Goal: Task Accomplishment & Management: Use online tool/utility

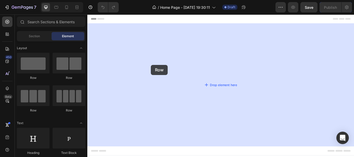
drag, startPoint x: 173, startPoint y: 81, endPoint x: 163, endPoint y: 73, distance: 12.8
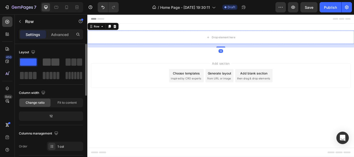
click at [52, 64] on span at bounding box center [55, 62] width 8 height 7
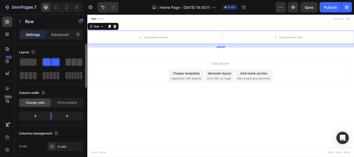
click at [72, 64] on span at bounding box center [73, 62] width 5 height 7
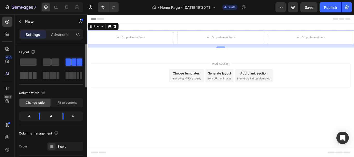
click at [27, 77] on span at bounding box center [26, 75] width 4 height 7
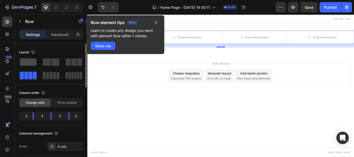
click at [26, 60] on span at bounding box center [28, 62] width 17 height 7
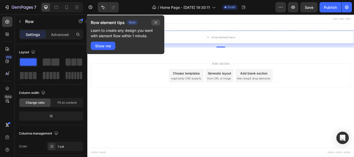
drag, startPoint x: 156, startPoint y: 22, endPoint x: 80, endPoint y: 8, distance: 77.5
click at [156, 22] on icon "button" at bounding box center [156, 22] width 4 height 4
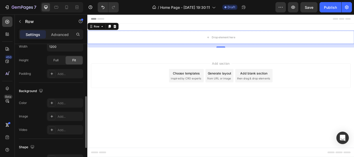
scroll to position [156, 0]
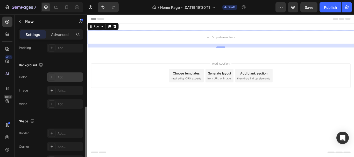
click at [59, 77] on div "Add..." at bounding box center [70, 77] width 24 height 5
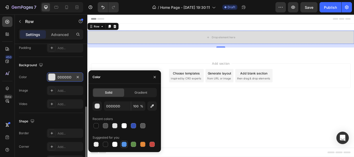
click at [123, 142] on div at bounding box center [124, 145] width 6 height 6
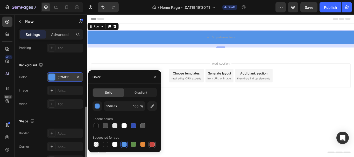
click at [153, 146] on div at bounding box center [152, 144] width 5 height 5
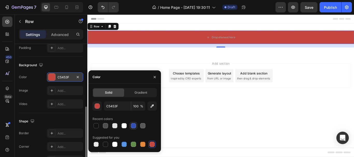
click at [133, 126] on div at bounding box center [133, 125] width 5 height 5
type input "334FB4"
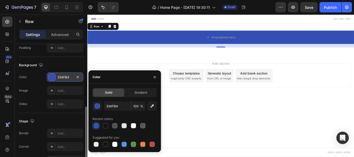
click at [120, 63] on div "Add section Choose templates inspired by CRO experts Generate layout from URL o…" at bounding box center [242, 93] width 311 height 64
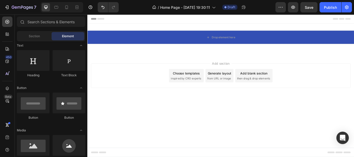
scroll to position [52, 0]
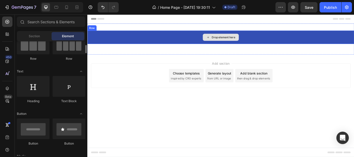
click at [150, 40] on div "Drop element here" at bounding box center [242, 41] width 311 height 16
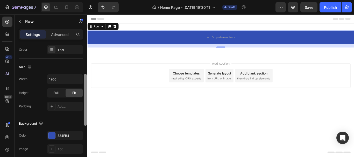
scroll to position [103, 0]
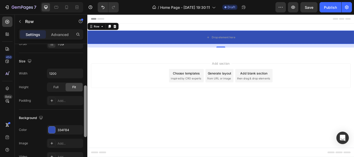
drag, startPoint x: 174, startPoint y: 126, endPoint x: 90, endPoint y: 153, distance: 87.7
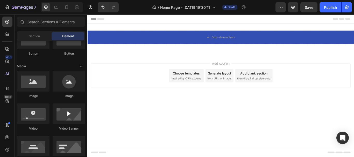
scroll to position [326, 0]
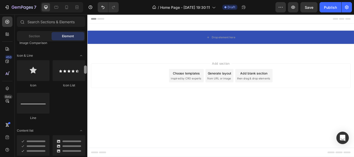
drag, startPoint x: 174, startPoint y: 65, endPoint x: 91, endPoint y: 100, distance: 89.9
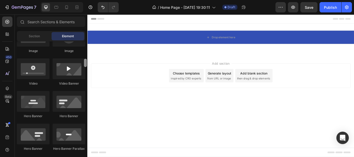
scroll to position [191, 0]
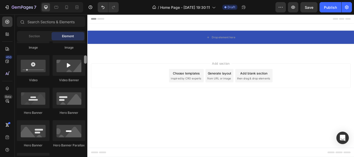
click at [85, 61] on div at bounding box center [85, 60] width 3 height 8
click at [147, 42] on div "Drop element here" at bounding box center [242, 41] width 311 height 16
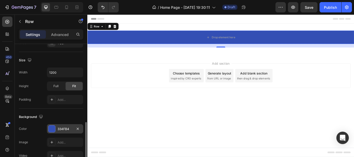
scroll to position [156, 0]
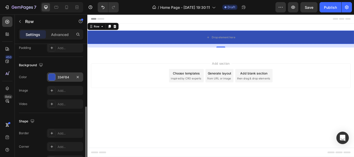
click at [56, 77] on div "334FB4" at bounding box center [65, 77] width 36 height 9
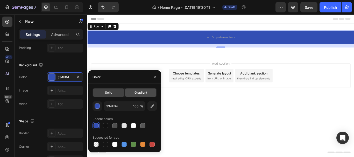
click at [135, 92] on span "Gradient" at bounding box center [141, 93] width 13 height 5
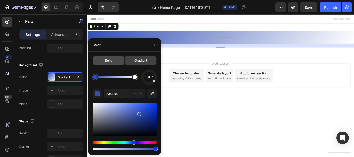
click at [110, 60] on span "Solid" at bounding box center [108, 60] width 7 height 5
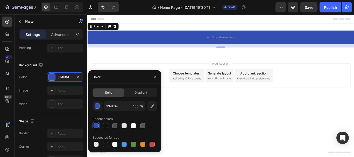
click at [114, 68] on div "Add section Choose templates inspired by CRO experts Generate layout from URL o…" at bounding box center [242, 93] width 311 height 64
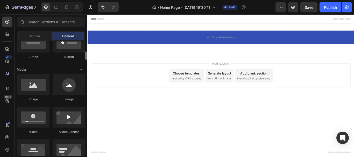
scroll to position [113, 0]
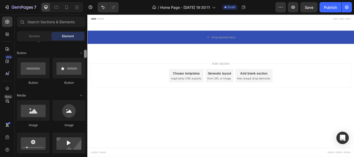
click at [86, 55] on div at bounding box center [85, 54] width 3 height 8
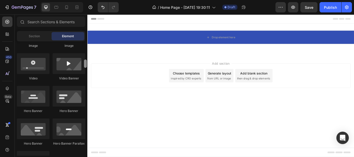
scroll to position [199, 0]
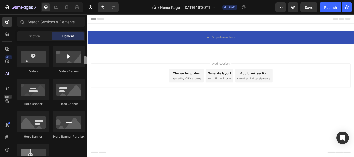
drag, startPoint x: 173, startPoint y: 71, endPoint x: 88, endPoint y: 72, distance: 84.8
click at [202, 40] on div "Drop element here" at bounding box center [242, 41] width 311 height 16
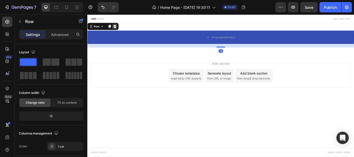
click at [119, 27] on icon at bounding box center [119, 29] width 3 height 4
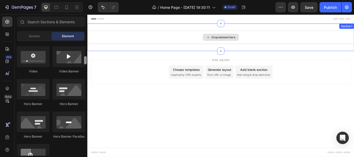
click at [167, 39] on div "Drop element here" at bounding box center [242, 41] width 311 height 16
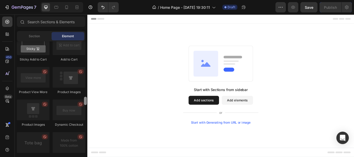
click at [105, 103] on div "Start with Sections from sidebar Add sections Add elements Start with Generatin…" at bounding box center [242, 96] width 311 height 143
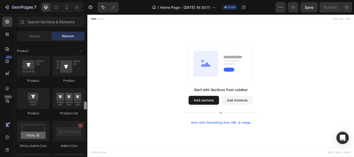
scroll to position [633, 0]
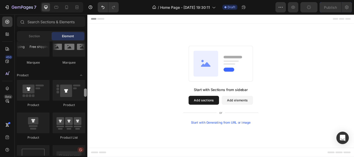
click at [96, 90] on div "Start with Sections from sidebar Add sections Add elements Start with Generatin…" at bounding box center [242, 96] width 311 height 143
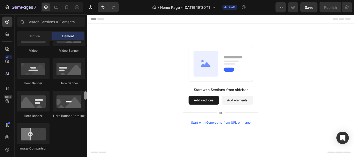
scroll to position [252, 0]
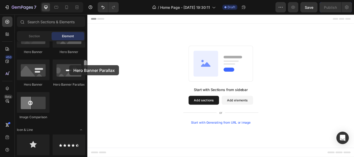
click at [69, 65] on div at bounding box center [69, 70] width 33 height 21
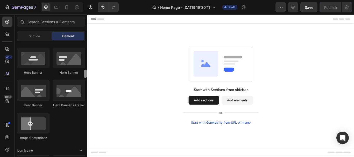
click at [84, 70] on div at bounding box center [85, 74] width 3 height 8
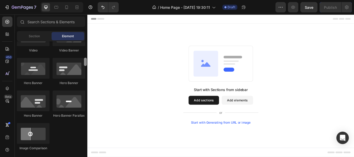
click at [84, 61] on div at bounding box center [85, 62] width 3 height 8
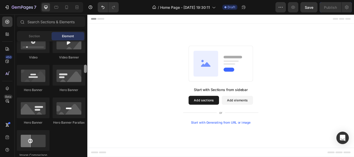
click at [84, 65] on div at bounding box center [85, 69] width 3 height 8
click at [84, 61] on div at bounding box center [85, 61] width 3 height 8
click at [84, 61] on div at bounding box center [85, 58] width 3 height 8
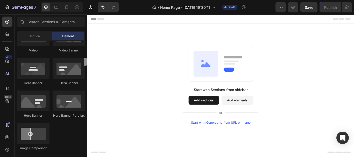
scroll to position [224, 0]
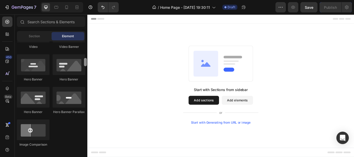
click at [84, 62] on div at bounding box center [85, 62] width 3 height 8
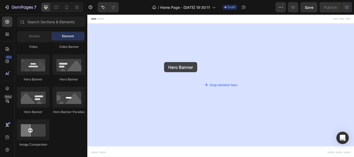
drag, startPoint x: 158, startPoint y: 82, endPoint x: 155, endPoint y: 69, distance: 12.9
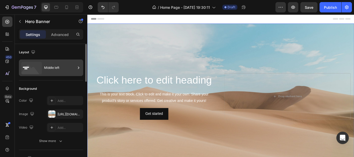
click at [57, 67] on div "Middle left" at bounding box center [60, 68] width 32 height 12
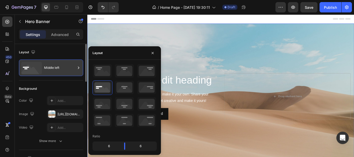
click at [57, 67] on div "Middle left" at bounding box center [60, 68] width 32 height 12
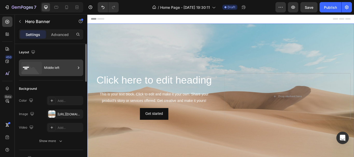
click at [62, 68] on div "Middle left" at bounding box center [60, 68] width 32 height 12
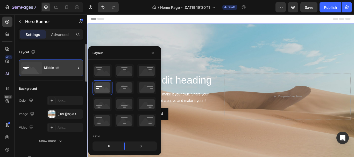
click at [62, 68] on div "Middle left" at bounding box center [60, 68] width 32 height 12
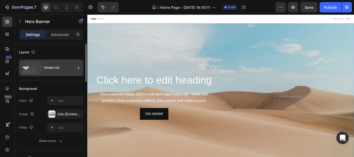
click at [28, 68] on rect at bounding box center [26, 67] width 6 height 1
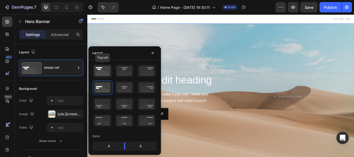
click at [97, 69] on icon at bounding box center [102, 70] width 19 height 13
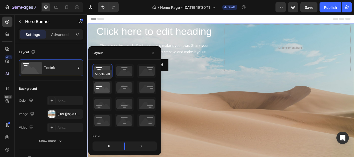
click at [100, 85] on icon at bounding box center [102, 87] width 19 height 13
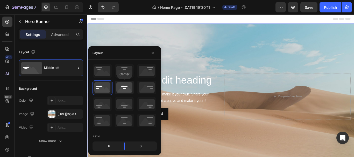
click at [124, 87] on icon at bounding box center [124, 87] width 19 height 13
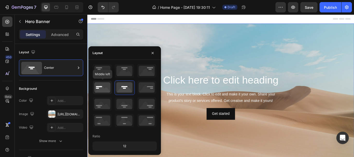
click at [101, 88] on icon at bounding box center [102, 87] width 19 height 13
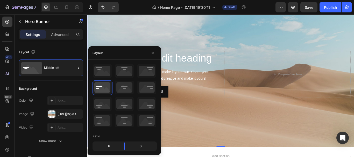
scroll to position [0, 0]
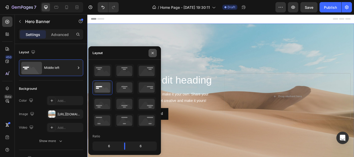
drag, startPoint x: 153, startPoint y: 53, endPoint x: 76, endPoint y: 46, distance: 77.6
click at [153, 53] on icon "button" at bounding box center [153, 53] width 2 height 2
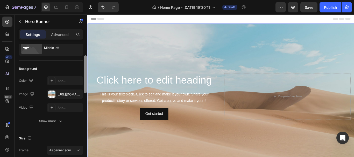
drag, startPoint x: 86, startPoint y: 69, endPoint x: 85, endPoint y: 80, distance: 10.7
click at [85, 77] on div at bounding box center [85, 75] width 3 height 38
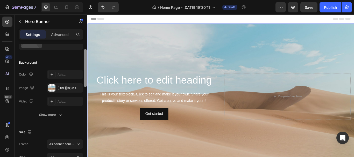
click at [85, 79] on div at bounding box center [85, 68] width 3 height 38
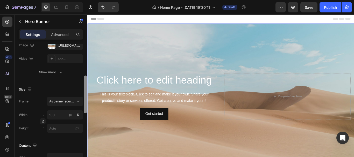
scroll to position [81, 0]
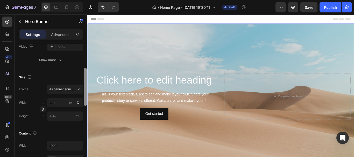
drag, startPoint x: 173, startPoint y: 100, endPoint x: 88, endPoint y: 135, distance: 91.5
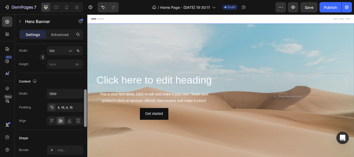
scroll to position [161, 0]
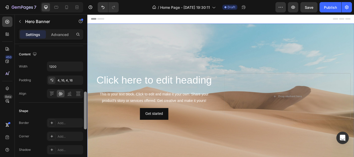
click at [87, 123] on div at bounding box center [85, 111] width 3 height 38
drag, startPoint x: 84, startPoint y: 115, endPoint x: 85, endPoint y: 110, distance: 5.0
click at [85, 111] on div at bounding box center [85, 111] width 3 height 38
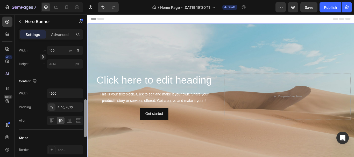
drag, startPoint x: 85, startPoint y: 110, endPoint x: 87, endPoint y: 100, distance: 10.3
click at [87, 102] on div at bounding box center [86, 120] width 4 height 128
drag, startPoint x: 87, startPoint y: 100, endPoint x: 85, endPoint y: 94, distance: 5.8
click at [87, 99] on iframe at bounding box center [220, 86] width 267 height 143
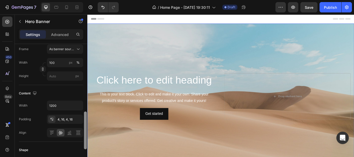
click at [86, 94] on div at bounding box center [86, 132] width 4 height 128
click at [83, 86] on div "Layout Middle left Background The changes might be hidden by the video. Color A…" at bounding box center [51, 108] width 73 height 128
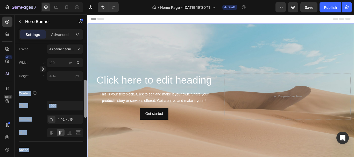
click at [84, 81] on div "Layout Middle left Background The changes might be hidden by the video. Color A…" at bounding box center [51, 108] width 73 height 128
click at [84, 81] on div at bounding box center [85, 99] width 3 height 38
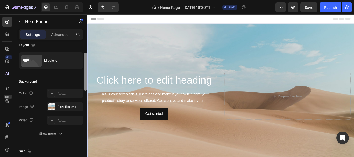
scroll to position [0, 0]
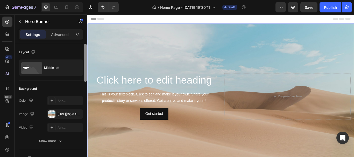
drag, startPoint x: 85, startPoint y: 91, endPoint x: 82, endPoint y: 50, distance: 40.8
click at [82, 50] on div "Layout Middle left Background The changes might be hidden by the video. Color A…" at bounding box center [51, 108] width 73 height 128
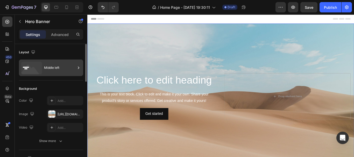
click at [37, 66] on icon at bounding box center [31, 68] width 21 height 12
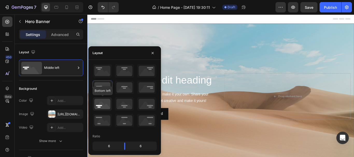
click at [100, 105] on icon at bounding box center [102, 104] width 19 height 13
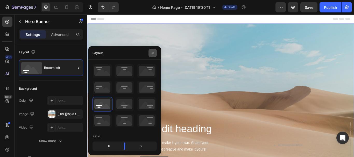
click at [153, 51] on icon "button" at bounding box center [153, 53] width 4 height 4
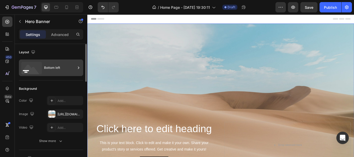
click at [54, 67] on div "Bottom left" at bounding box center [60, 68] width 32 height 12
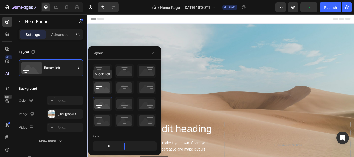
click at [95, 87] on icon at bounding box center [102, 87] width 19 height 13
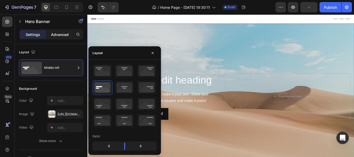
click at [55, 36] on p "Advanced" at bounding box center [60, 34] width 18 height 5
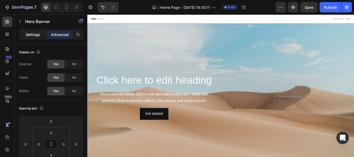
click at [38, 37] on p "Settings" at bounding box center [33, 34] width 15 height 5
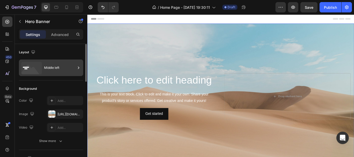
click at [36, 66] on icon at bounding box center [31, 68] width 21 height 12
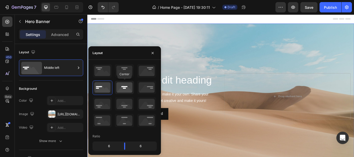
click at [123, 84] on icon at bounding box center [124, 87] width 19 height 13
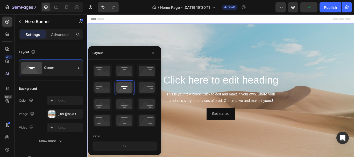
click at [220, 77] on div "Background Image" at bounding box center [242, 110] width 311 height 170
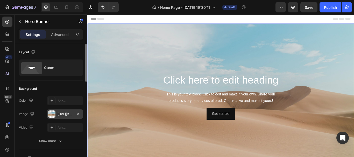
click at [61, 115] on div "[URL][DOMAIN_NAME]" at bounding box center [65, 114] width 15 height 5
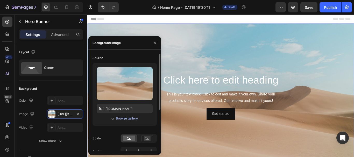
click at [121, 119] on div "Browse gallery" at bounding box center [127, 118] width 22 height 5
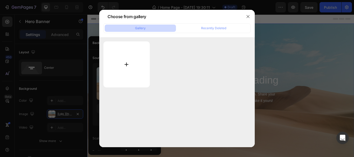
click at [130, 74] on input "file" at bounding box center [127, 65] width 46 height 46
type input "C:\fakepath\Shopentix-cover1.jpg"
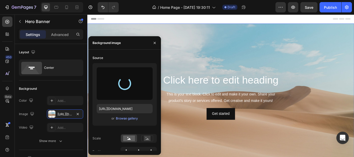
type input "[URL][DOMAIN_NAME]"
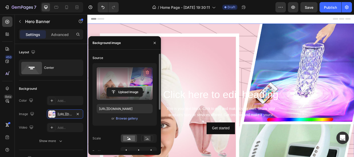
click at [146, 71] on icon "button" at bounding box center [147, 72] width 5 height 5
type input "Auto"
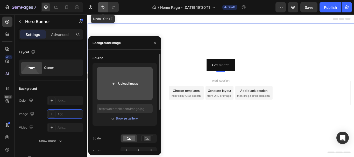
click at [102, 5] on icon "Undo/Redo" at bounding box center [102, 7] width 5 height 5
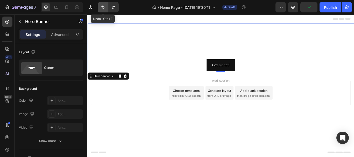
click at [102, 7] on icon "Undo/Redo" at bounding box center [102, 7] width 3 height 3
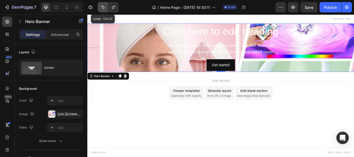
click at [102, 7] on icon "Undo/Redo" at bounding box center [102, 7] width 3 height 3
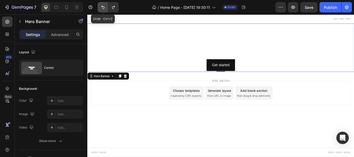
click at [102, 7] on icon "Undo/Redo" at bounding box center [102, 7] width 3 height 3
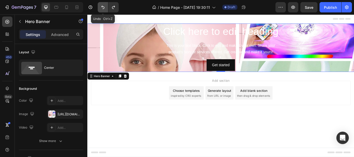
click at [102, 7] on icon "Undo/Redo" at bounding box center [102, 7] width 3 height 3
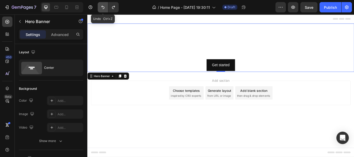
click at [102, 7] on icon "Undo/Redo" at bounding box center [102, 7] width 3 height 3
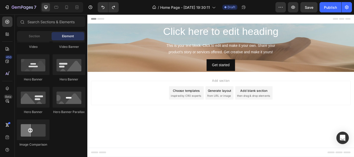
click at [159, 126] on div "Add section Choose templates inspired by CRO experts Generate layout from URL o…" at bounding box center [242, 114] width 311 height 64
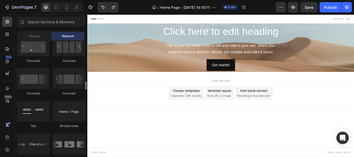
scroll to position [561, 0]
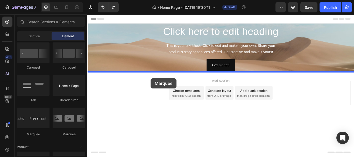
drag, startPoint x: 123, startPoint y: 136, endPoint x: 161, endPoint y: 89, distance: 60.5
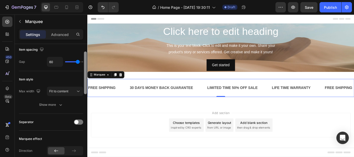
scroll to position [35, 0]
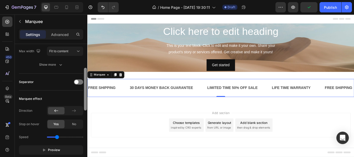
drag, startPoint x: 85, startPoint y: 78, endPoint x: 87, endPoint y: 102, distance: 24.5
click at [87, 102] on div at bounding box center [86, 108] width 4 height 128
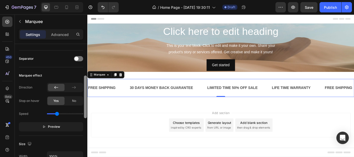
drag, startPoint x: 86, startPoint y: 102, endPoint x: 85, endPoint y: 111, distance: 8.1
click at [85, 110] on div at bounding box center [85, 97] width 3 height 43
drag, startPoint x: 57, startPoint y: 112, endPoint x: 61, endPoint y: 112, distance: 3.9
click at [61, 113] on input "range" at bounding box center [65, 113] width 36 height 1
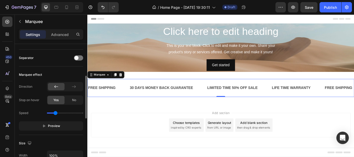
drag, startPoint x: 61, startPoint y: 112, endPoint x: 55, endPoint y: 113, distance: 5.8
click at [55, 113] on input "range" at bounding box center [65, 113] width 36 height 1
click at [54, 113] on input "range" at bounding box center [65, 113] width 36 height 1
type input "0.7"
click at [55, 113] on input "range" at bounding box center [65, 113] width 36 height 1
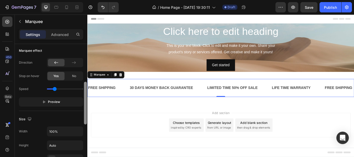
scroll to position [127, 0]
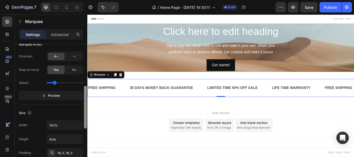
drag, startPoint x: 173, startPoint y: 122, endPoint x: 88, endPoint y: 129, distance: 85.1
click at [88, 131] on div "Add section Choose templates inspired by CRO experts Generate layout from URL o…" at bounding box center [242, 151] width 311 height 64
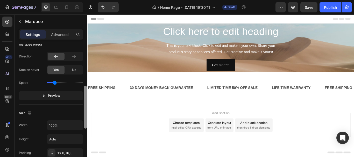
click at [88, 129] on div "Add section Choose templates inspired by CRO experts Generate layout from URL o…" at bounding box center [242, 151] width 311 height 64
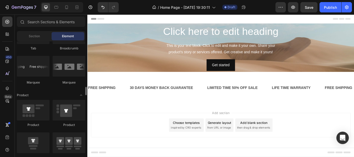
scroll to position [639, 0]
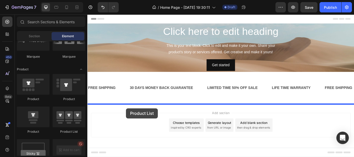
drag, startPoint x: 153, startPoint y: 133, endPoint x: 133, endPoint y: 124, distance: 22.2
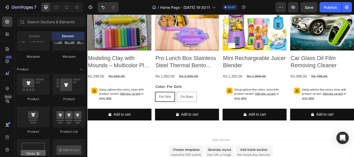
scroll to position [143, 0]
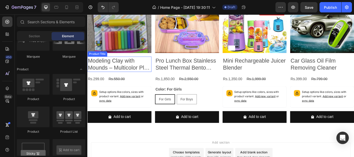
click at [159, 75] on h2 "Modeling Clay with Mounds – Multicolor Play Dough for Kids to Enhance Creative …" at bounding box center [124, 73] width 75 height 18
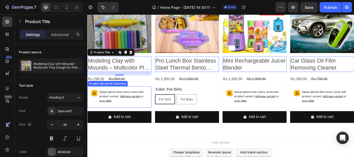
click at [140, 103] on p "Setup options like colors, sizes with product variant. Add new variant or sync …" at bounding box center [129, 110] width 57 height 15
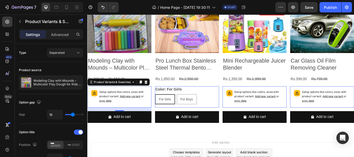
click at [115, 114] on span "sync data" at bounding box center [108, 115] width 14 height 4
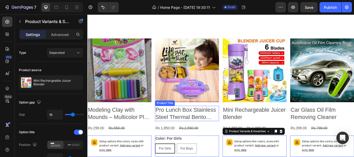
scroll to position [111, 0]
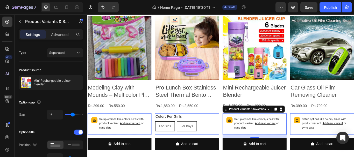
click at [205, 143] on span "For Boys" at bounding box center [203, 145] width 15 height 4
click at [192, 140] on input "For Boys For Boys For Boys" at bounding box center [191, 139] width 0 height 0
radio input "true"
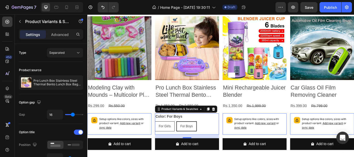
click at [175, 145] on span "For Girls" at bounding box center [178, 145] width 14 height 4
click at [166, 140] on input "For Girls For Girls For Girls" at bounding box center [166, 139] width 0 height 0
radio input "true"
click at [203, 143] on span "For Boys" at bounding box center [203, 145] width 15 height 4
click at [192, 140] on input "For Boys For Boys For Boys" at bounding box center [191, 139] width 0 height 0
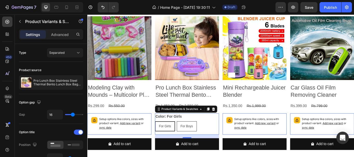
radio input "true"
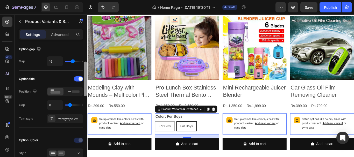
scroll to position [56, 0]
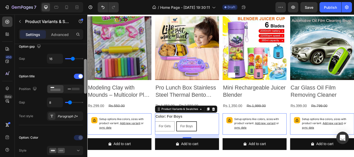
drag, startPoint x: 85, startPoint y: 65, endPoint x: 83, endPoint y: 83, distance: 17.5
click at [83, 83] on div "Type Separated Product source Pro Lunch Box Stainless Steel Thermal Bento Lunch…" at bounding box center [51, 108] width 73 height 128
click at [83, 83] on div "Option title Position Gap 8 Text style Paragraph 2*" at bounding box center [51, 96] width 64 height 49
drag, startPoint x: 83, startPoint y: 83, endPoint x: 84, endPoint y: 65, distance: 17.4
click at [84, 65] on div "Type Separated Product source Pro Lunch Box Stainless Steel Thermal Bento Lunch…" at bounding box center [51, 108] width 73 height 128
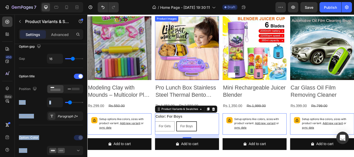
scroll to position [85, 0]
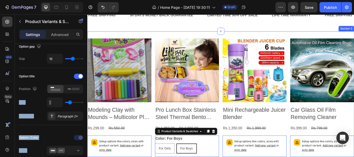
click at [155, 36] on div "Product Images Modeling Clay with Mounds – Multicolor Play Dough for Kids to En…" at bounding box center [242, 122] width 311 height 177
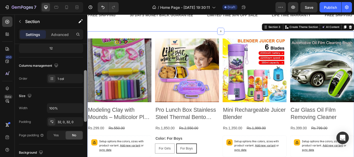
scroll to position [67, 0]
drag, startPoint x: 85, startPoint y: 83, endPoint x: 84, endPoint y: 108, distance: 25.0
click at [84, 108] on div at bounding box center [86, 108] width 4 height 128
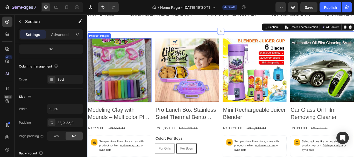
click at [149, 87] on img at bounding box center [124, 80] width 75 height 75
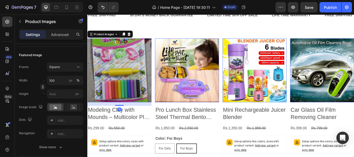
scroll to position [0, 0]
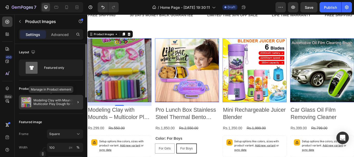
click at [54, 101] on p "Modeling Clay with Mounds – Multicolor Play Dough for Kids to Enhance Creative …" at bounding box center [57, 102] width 48 height 7
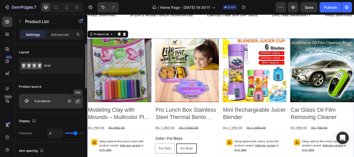
click at [78, 101] on icon "button" at bounding box center [78, 101] width 3 height 3
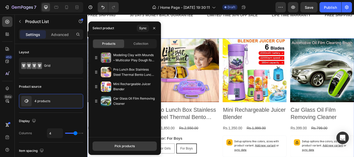
click at [126, 145] on div "Pick products" at bounding box center [125, 146] width 20 height 5
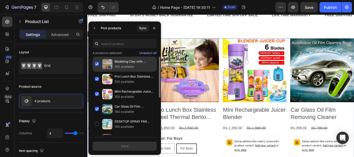
click at [96, 72] on div "Modeling Clay with Mounds – Multicolor Play Dough for Kids to Enhance Creative …" at bounding box center [125, 79] width 64 height 15
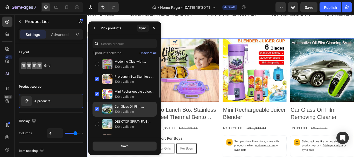
click at [97, 117] on div "Car Glass Oil Film Removing Cleaner 100 available" at bounding box center [125, 124] width 64 height 15
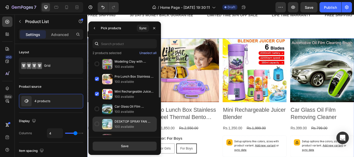
click at [96, 132] on div "DESKTOP SPRAY FAN Rechargeable 100 available" at bounding box center [125, 139] width 64 height 15
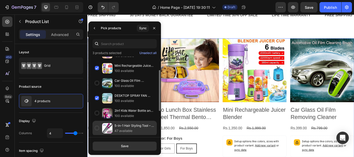
click at [96, 136] on div "5-in-1 Hair Styling Tool – Straightener, Dryer, Curler & Hot Air Brush 47 avail…" at bounding box center [125, 143] width 64 height 15
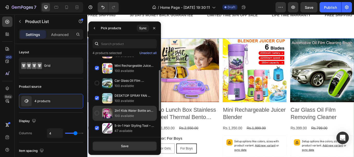
click at [96, 121] on div "2in1 Kids Water Bottle and Lunch Box 100 available" at bounding box center [125, 128] width 64 height 15
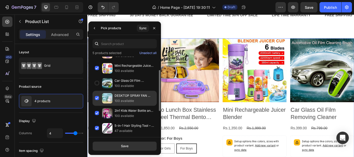
click at [96, 106] on div "DESKTOP SPRAY FAN Rechargeable 100 available" at bounding box center [125, 113] width 64 height 15
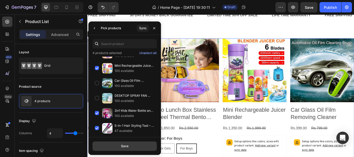
click at [119, 145] on button "Save" at bounding box center [125, 146] width 64 height 9
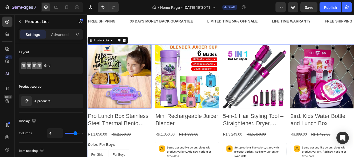
scroll to position [104, 0]
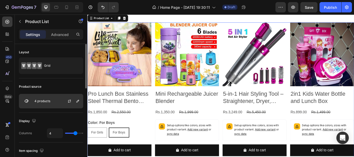
click at [51, 100] on div "4 products" at bounding box center [51, 101] width 64 height 15
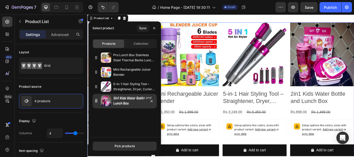
drag, startPoint x: 95, startPoint y: 101, endPoint x: 97, endPoint y: 87, distance: 13.8
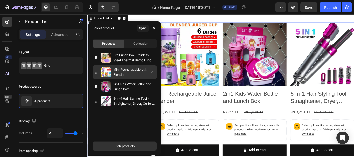
drag, startPoint x: 97, startPoint y: 87, endPoint x: 98, endPoint y: 67, distance: 20.8
click at [98, 67] on div "Pro Lunch Box Stainless Steel Thermal Bento Lunch Box Bag Compartmen Mini Recha…" at bounding box center [125, 80] width 64 height 58
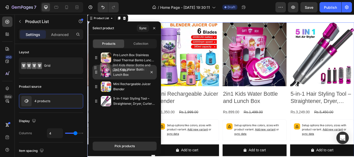
drag, startPoint x: 97, startPoint y: 88, endPoint x: 96, endPoint y: 69, distance: 19.0
click at [96, 69] on div "2in1 Kids Water Bottle and Lunch Box" at bounding box center [125, 72] width 64 height 15
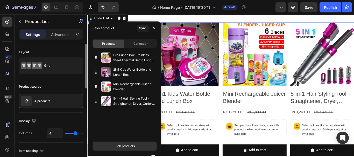
scroll to position [26, 0]
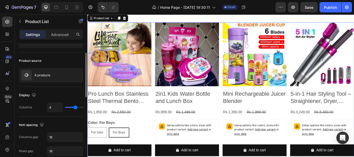
type input "5"
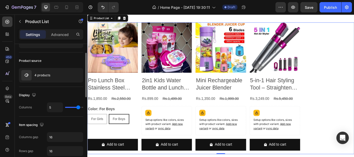
type input "5"
click at [77, 107] on input "range" at bounding box center [74, 107] width 18 height 1
click at [46, 76] on p "4 products" at bounding box center [43, 76] width 16 height 4
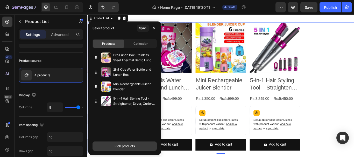
click at [118, 145] on div "Pick products" at bounding box center [125, 146] width 20 height 5
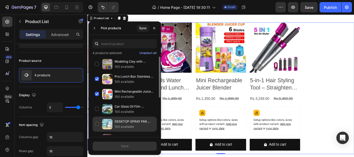
click at [96, 132] on div "DESKTOP SPRAY FAN Rechargeable 100 available" at bounding box center [125, 139] width 64 height 15
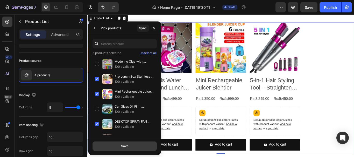
click at [114, 146] on button "Save" at bounding box center [125, 146] width 64 height 9
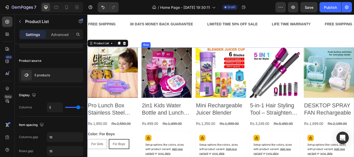
scroll to position [100, 0]
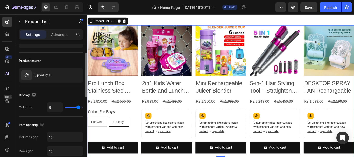
type input "4"
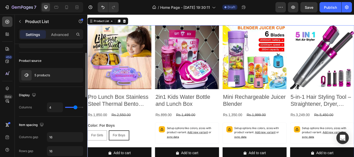
type input "4"
click at [75, 107] on input "range" at bounding box center [74, 107] width 18 height 1
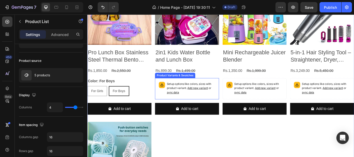
scroll to position [126, 0]
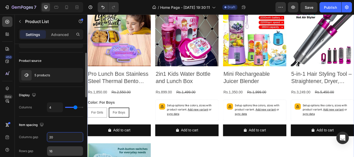
type input "20"
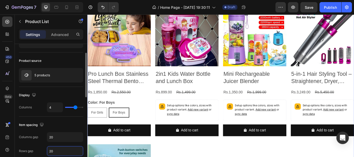
type input "20"
click at [52, 143] on div "Columns gap 20 Rows gap 20" at bounding box center [51, 145] width 64 height 24
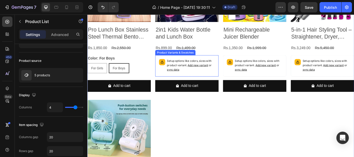
scroll to position [204, 0]
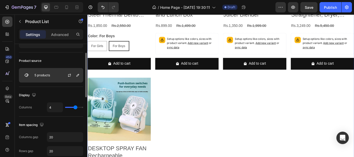
click at [47, 76] on p "5 products" at bounding box center [43, 76] width 16 height 4
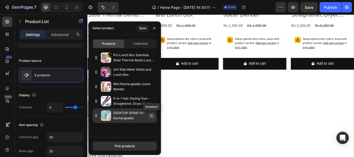
click at [152, 117] on icon "button" at bounding box center [152, 116] width 4 height 4
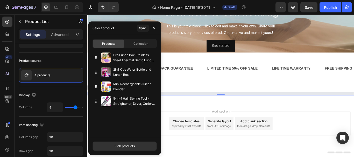
scroll to position [23, 0]
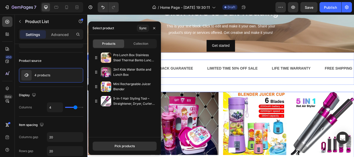
click at [239, 86] on div "FREE SHIPPING Text Block 30 DAYS MONEY BACK GUARANTEE Text Block LIMITED TIME 5…" at bounding box center [242, 77] width 311 height 21
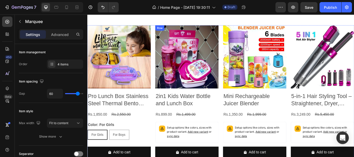
scroll to position [126, 0]
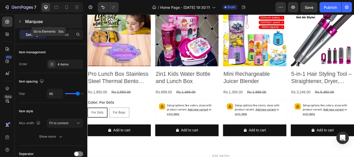
click at [19, 20] on icon "button" at bounding box center [20, 21] width 4 height 4
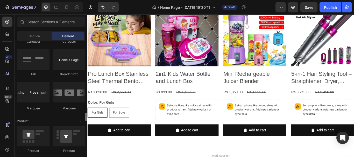
scroll to position [561, 0]
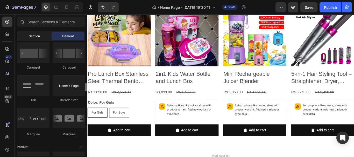
click at [35, 38] on span "Section" at bounding box center [34, 36] width 11 height 5
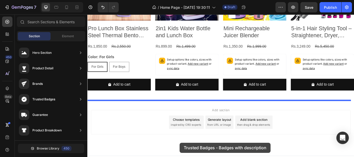
scroll to position [188, 0]
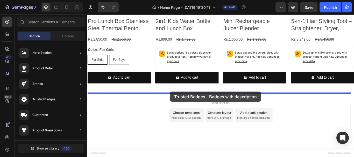
drag, startPoint x: 195, startPoint y: 103, endPoint x: 184, endPoint y: 105, distance: 11.3
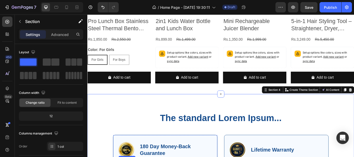
scroll to position [262, 0]
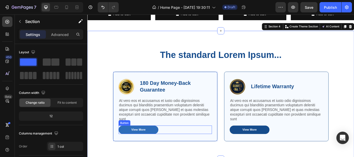
click at [160, 145] on button "View More" at bounding box center [147, 150] width 46 height 10
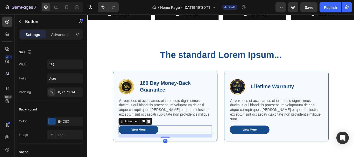
click at [158, 137] on icon at bounding box center [159, 139] width 4 height 4
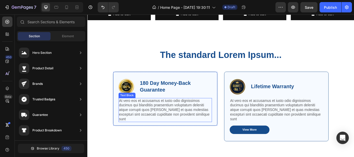
click at [163, 125] on p "At vero eos et accusamus et iusto odio dignissimos ducimus qui blanditiis praes…" at bounding box center [178, 126] width 108 height 27
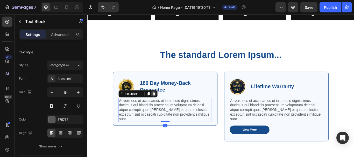
click at [163, 107] on icon at bounding box center [164, 107] width 3 height 4
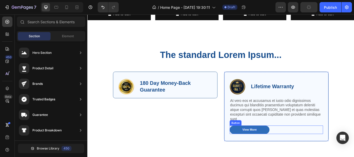
click at [276, 147] on div "View More" at bounding box center [276, 149] width 17 height 4
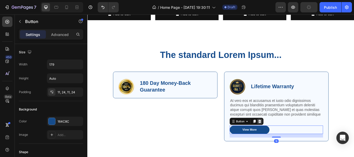
click at [287, 137] on icon at bounding box center [288, 139] width 3 height 4
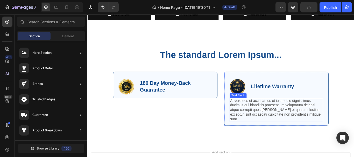
click at [287, 124] on p "At vero eos et accusamus et iusto odio dignissimos ducimus qui blanditiis praes…" at bounding box center [308, 126] width 108 height 27
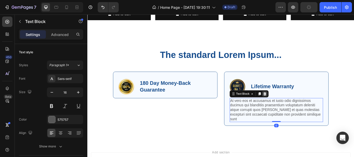
click at [293, 106] on icon at bounding box center [294, 107] width 3 height 4
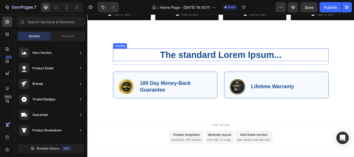
click at [253, 58] on h2 "The standard Lorem Ipsum..." at bounding box center [243, 61] width 252 height 15
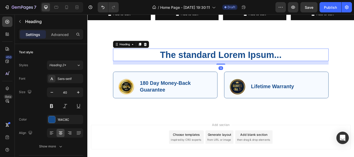
click at [251, 60] on h2 "The standard Lorem Ipsum..." at bounding box center [243, 61] width 252 height 15
click at [251, 60] on p "The standard Lorem Ipsum..." at bounding box center [243, 61] width 251 height 13
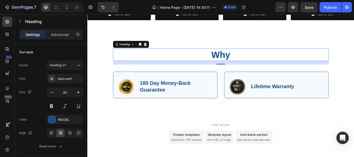
click at [258, 59] on p "Why" at bounding box center [243, 61] width 251 height 13
click at [228, 67] on h2 "Why Choose Us?" at bounding box center [243, 61] width 252 height 15
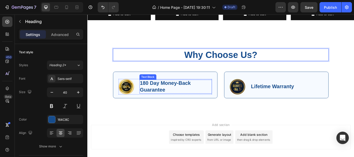
click at [169, 101] on p "180 Day Money-Back Guarantee" at bounding box center [191, 99] width 84 height 16
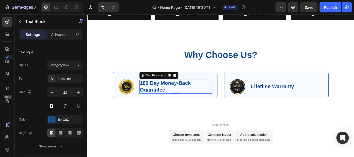
click at [160, 93] on p "180 Day Money-Back Guarantee" at bounding box center [191, 99] width 84 height 16
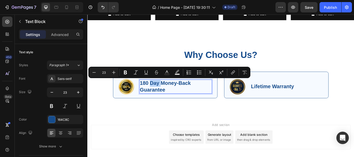
click at [155, 93] on p "180 Day Money-Back Guarantee" at bounding box center [191, 99] width 84 height 16
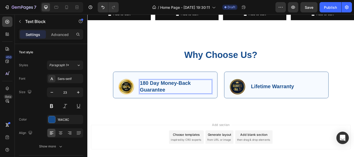
click at [156, 94] on p "180 Day Money-Back Guarantee" at bounding box center [191, 99] width 84 height 16
click at [189, 101] on p "7 Day Money-Back Guarantee" at bounding box center [191, 99] width 84 height 16
click at [263, 99] on img at bounding box center [262, 99] width 18 height 18
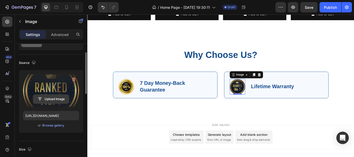
scroll to position [52, 0]
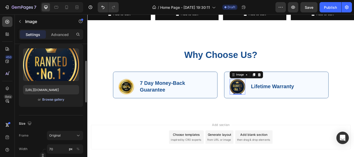
click at [54, 100] on div "Browse gallery" at bounding box center [53, 100] width 22 height 5
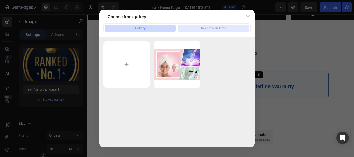
click at [207, 30] on div "Recently Deleted" at bounding box center [213, 28] width 25 height 5
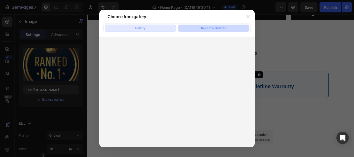
click at [161, 29] on button "Gallery" at bounding box center [140, 28] width 71 height 7
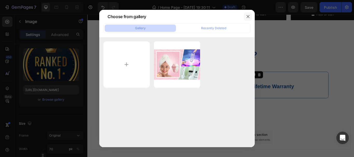
click at [247, 16] on icon "button" at bounding box center [248, 17] width 4 height 4
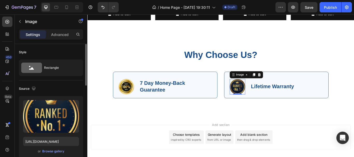
scroll to position [26, 0]
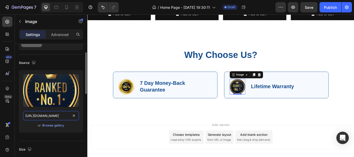
click at [52, 114] on input "[URL][DOMAIN_NAME]" at bounding box center [51, 115] width 56 height 9
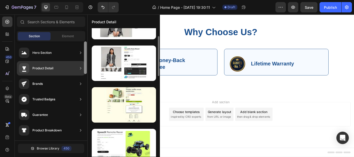
drag, startPoint x: 85, startPoint y: 68, endPoint x: 85, endPoint y: 71, distance: 3.1
click at [85, 70] on div at bounding box center [85, 58] width 3 height 33
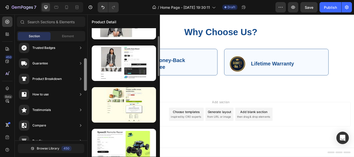
drag, startPoint x: 85, startPoint y: 72, endPoint x: 86, endPoint y: 88, distance: 15.8
click at [86, 88] on div at bounding box center [85, 74] width 3 height 33
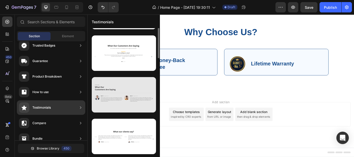
scroll to position [0, 0]
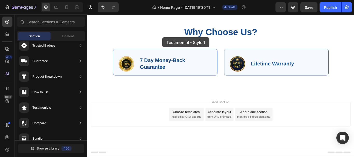
drag, startPoint x: 205, startPoint y: 61, endPoint x: 222, endPoint y: 28, distance: 37.2
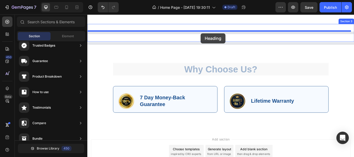
scroll to position [90, 0]
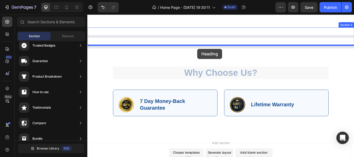
drag, startPoint x: 222, startPoint y: 28, endPoint x: 216, endPoint y: 55, distance: 27.3
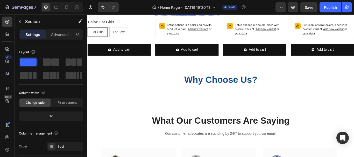
scroll to position [246, 0]
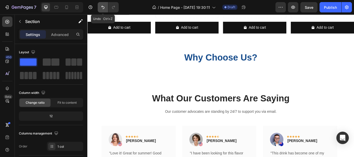
click at [103, 8] on icon "Undo/Redo" at bounding box center [102, 7] width 5 height 5
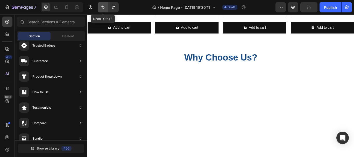
click at [99, 8] on button "Undo/Redo" at bounding box center [103, 7] width 10 height 10
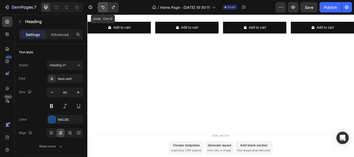
click at [101, 8] on icon "Undo/Redo" at bounding box center [102, 7] width 5 height 5
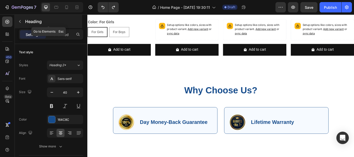
click at [19, 21] on icon "button" at bounding box center [20, 21] width 4 height 4
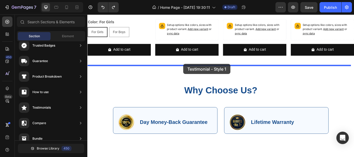
drag, startPoint x: 202, startPoint y: 62, endPoint x: 199, endPoint y: 72, distance: 10.8
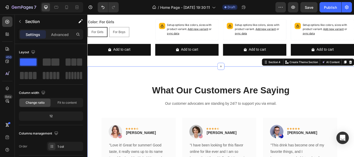
scroll to position [262, 0]
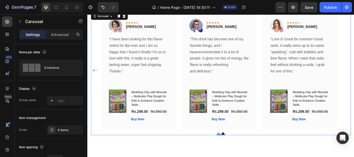
click at [98, 80] on icon "Carousel Back Arrow" at bounding box center [95, 80] width 5 height 4
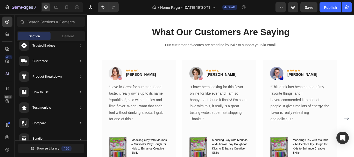
scroll to position [202, 0]
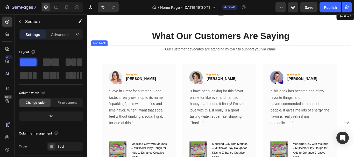
drag, startPoint x: 390, startPoint y: 78, endPoint x: 233, endPoint y: 121, distance: 162.8
click at [354, 72] on div "Product Images Pro Lunch Box Stainless Steel Thermal Bento Lunch Box Bag Compar…" at bounding box center [242, 80] width 311 height 514
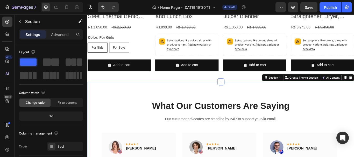
scroll to position [176, 0]
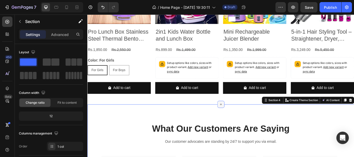
click at [241, 119] on icon at bounding box center [243, 120] width 4 height 4
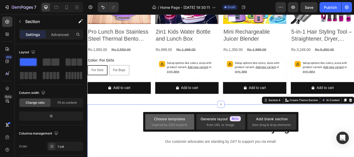
click at [166, 121] on div "Choose templates" at bounding box center [169, 118] width 31 height 5
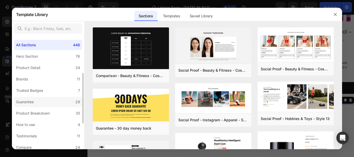
scroll to position [26, 0]
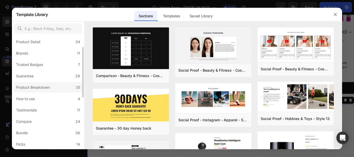
click at [45, 87] on div "Product Breakdown" at bounding box center [33, 88] width 34 height 6
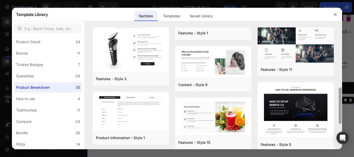
scroll to position [199, 0]
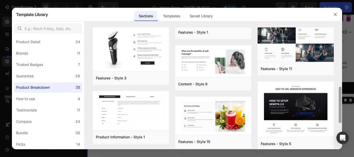
drag, startPoint x: 341, startPoint y: 82, endPoint x: 346, endPoint y: 111, distance: 29.0
click at [346, 111] on div "Template Library Sections Templates Existing pages Saved Library Templates Save…" at bounding box center [177, 78] width 354 height 157
click at [346, 111] on div at bounding box center [177, 78] width 354 height 157
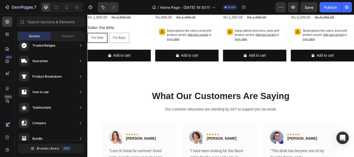
scroll to position [212, 0]
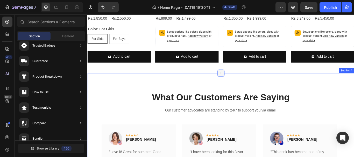
click at [241, 82] on icon at bounding box center [243, 83] width 4 height 4
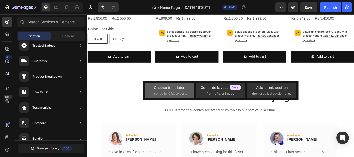
click at [179, 94] on span "inspired by CRO experts" at bounding box center [170, 94] width 36 height 5
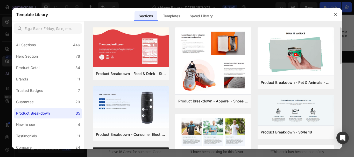
drag, startPoint x: 341, startPoint y: 54, endPoint x: 342, endPoint y: 71, distance: 16.7
click at [342, 70] on div "Product Breakdown - Food & Drink - Style 9 Add to page Preview Product Breakdow…" at bounding box center [214, 88] width 258 height 122
drag, startPoint x: 342, startPoint y: 59, endPoint x: 342, endPoint y: 77, distance: 18.4
click at [342, 77] on div "Product Breakdown - Food & Drink - Style 9 Add to page Preview Product Breakdow…" at bounding box center [214, 88] width 258 height 122
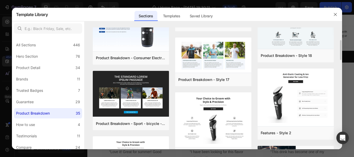
scroll to position [103, 0]
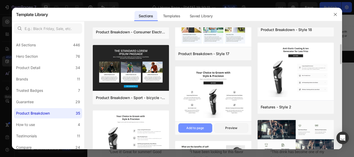
click at [198, 126] on div "Add to page" at bounding box center [196, 128] width 18 height 5
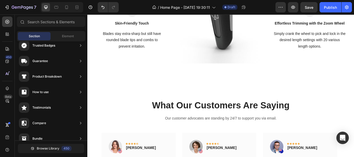
scroll to position [311, 0]
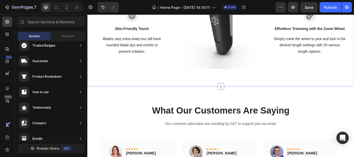
click at [241, 97] on icon at bounding box center [243, 99] width 4 height 4
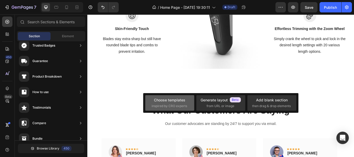
click at [173, 104] on span "inspired by CRO experts" at bounding box center [170, 106] width 36 height 5
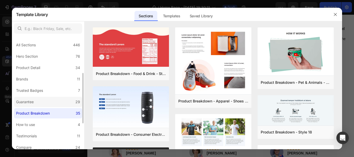
scroll to position [52, 0]
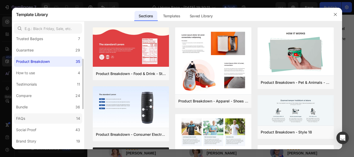
click at [46, 116] on label "FAQs 14" at bounding box center [48, 119] width 68 height 10
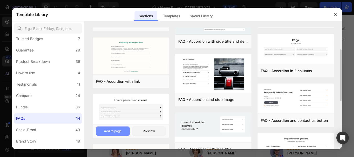
click at [115, 128] on button "Add to page" at bounding box center [113, 131] width 34 height 9
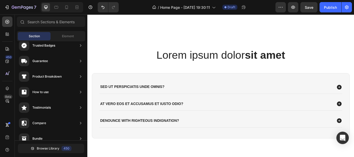
scroll to position [622, 0]
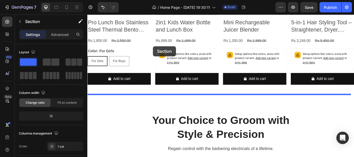
scroll to position [177, 0]
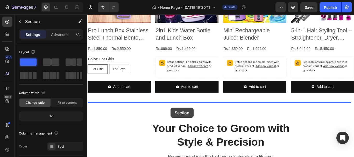
drag, startPoint x: 294, startPoint y: 79, endPoint x: 184, endPoint y: 123, distance: 117.8
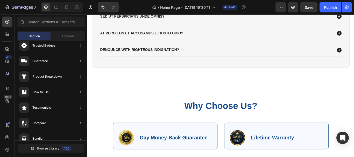
scroll to position [842, 0]
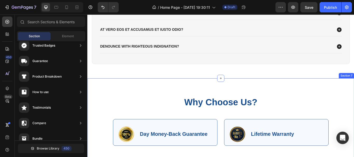
click at [172, 96] on div "Why Choose Us? Heading Row Image Day Money-Back Guarantee Text Block Row Row Im…" at bounding box center [242, 139] width 311 height 100
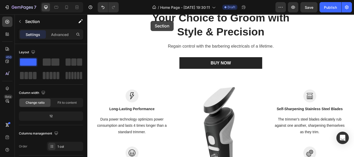
scroll to position [509, 0]
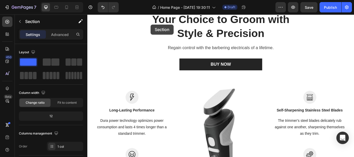
drag, startPoint x: 170, startPoint y: 96, endPoint x: 161, endPoint y: 26, distance: 70.3
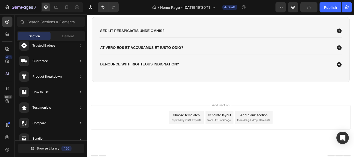
scroll to position [924, 0]
